Goal: Find specific page/section: Find specific page/section

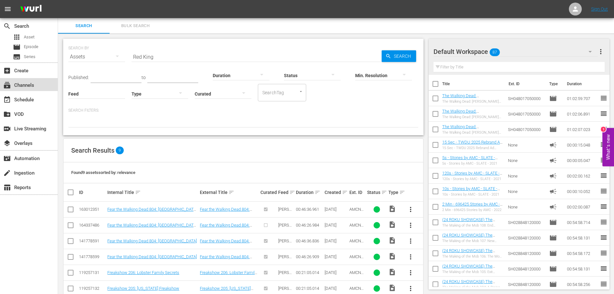
click at [29, 82] on div "subscriptions Channels" at bounding box center [18, 84] width 36 height 6
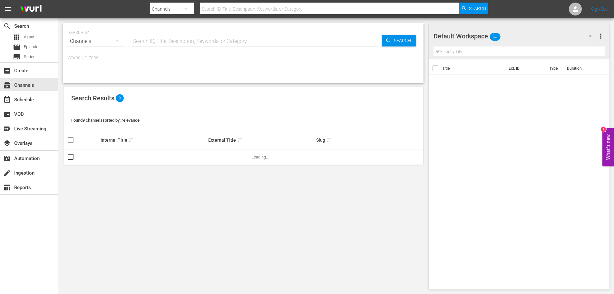
click at [167, 41] on input "text" at bounding box center [257, 41] width 250 height 15
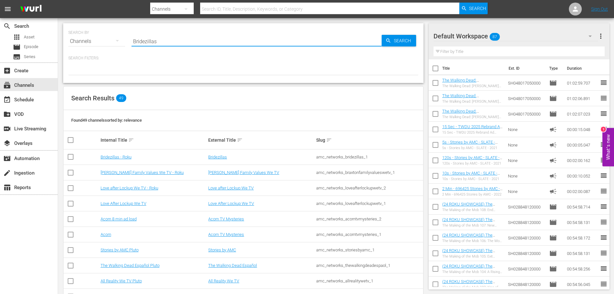
type input "Bridezillas"
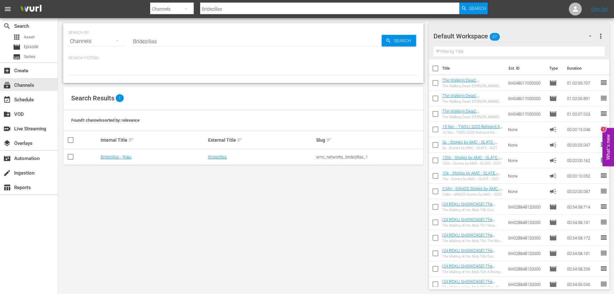
click at [330, 156] on div "amc_networks_bridezillas_1" at bounding box center [369, 156] width 106 height 5
copy div "amc_networks_bridezillas_1"
click at [366, 197] on div "SEARCH BY Search By Channels Search ID, Title, Description, Keywords, or Catego…" at bounding box center [243, 156] width 371 height 276
